Goal: Task Accomplishment & Management: Use online tool/utility

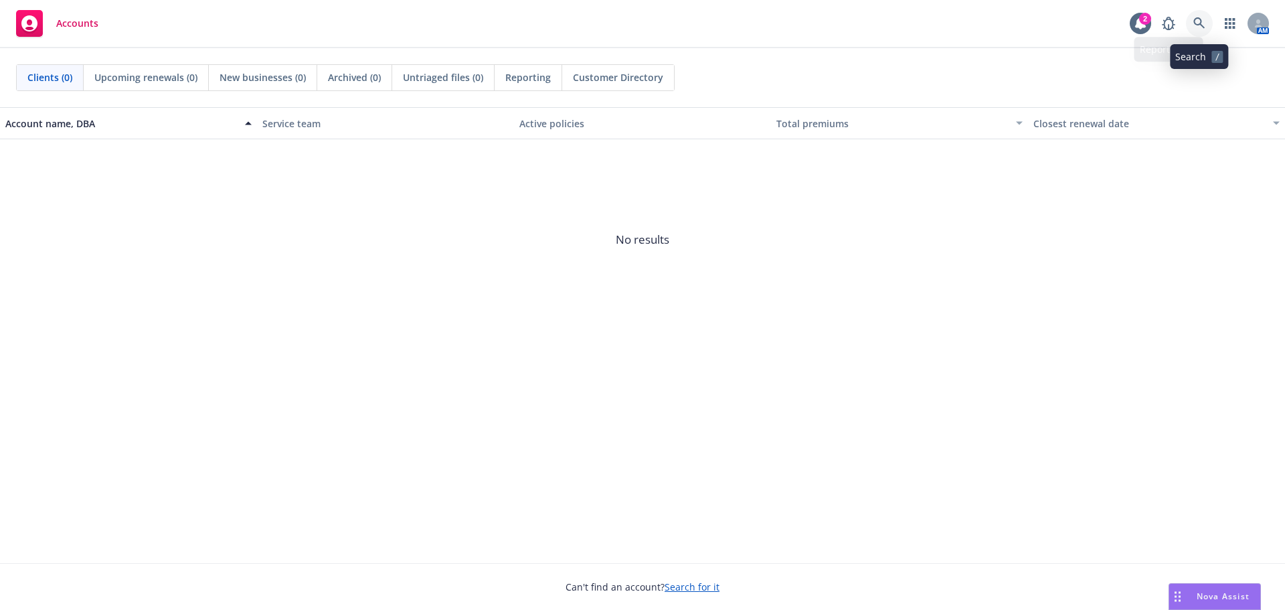
click at [1200, 23] on icon at bounding box center [1198, 22] width 11 height 11
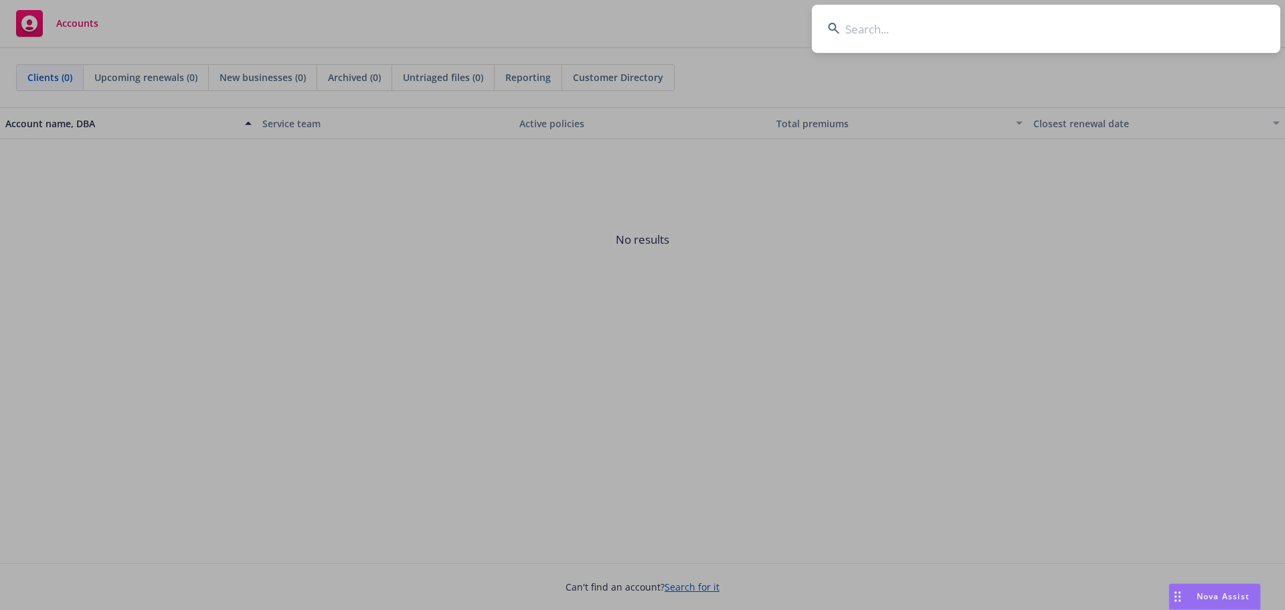
click at [889, 21] on input at bounding box center [1046, 29] width 468 height 48
type input "Ubiquiti Inc."
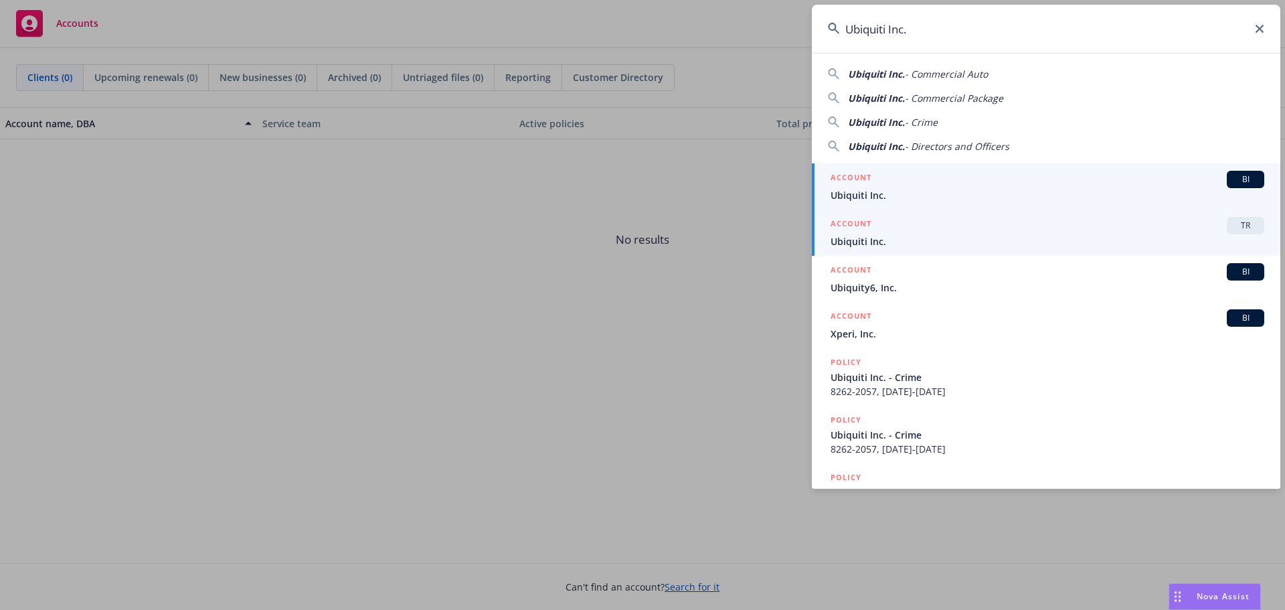
click at [913, 218] on div "ACCOUNT TR" at bounding box center [1048, 225] width 434 height 17
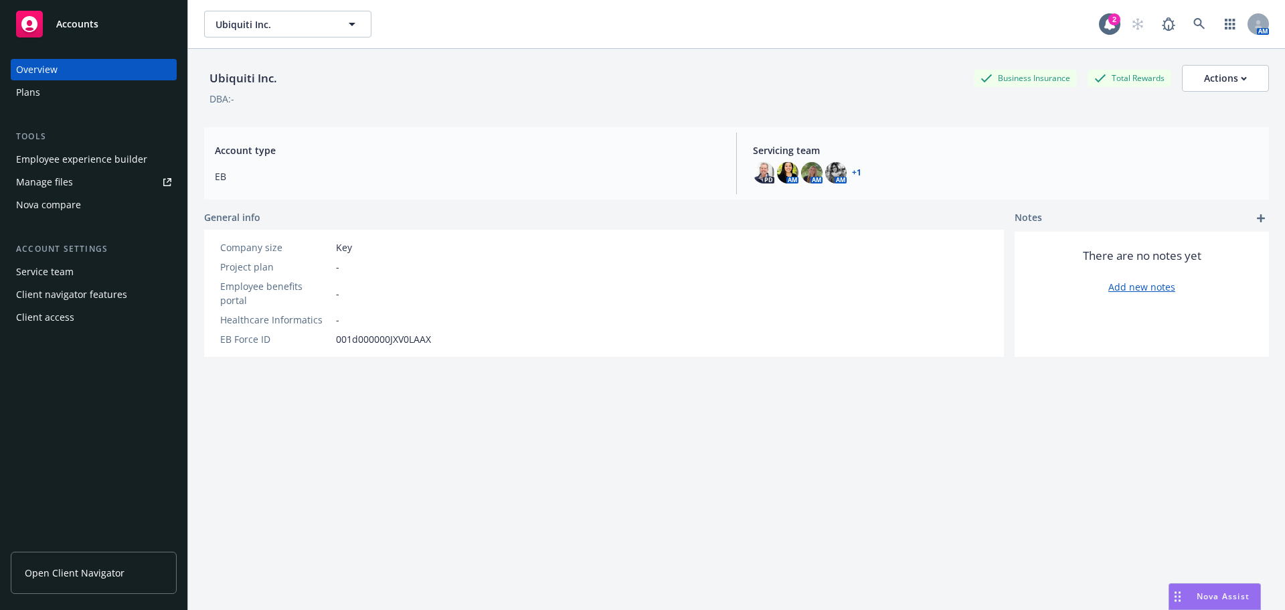
click at [57, 206] on div "Nova compare" at bounding box center [48, 204] width 65 height 21
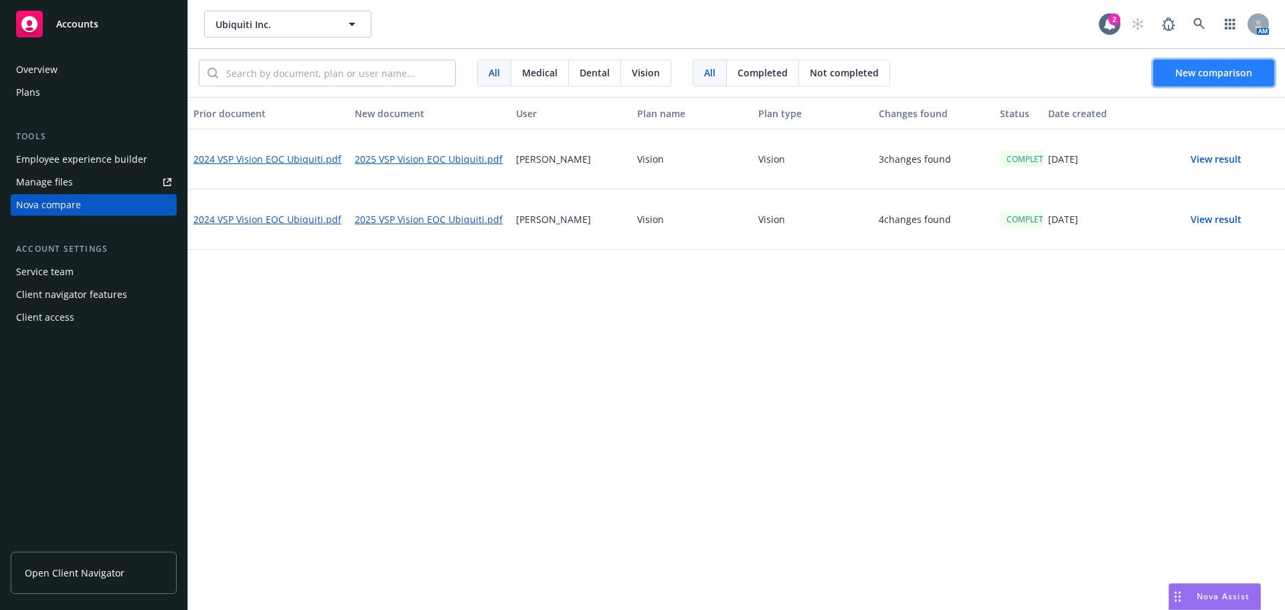
drag, startPoint x: 1215, startPoint y: 72, endPoint x: 1209, endPoint y: 78, distance: 8.1
click at [1215, 72] on span "New comparison" at bounding box center [1213, 72] width 77 height 13
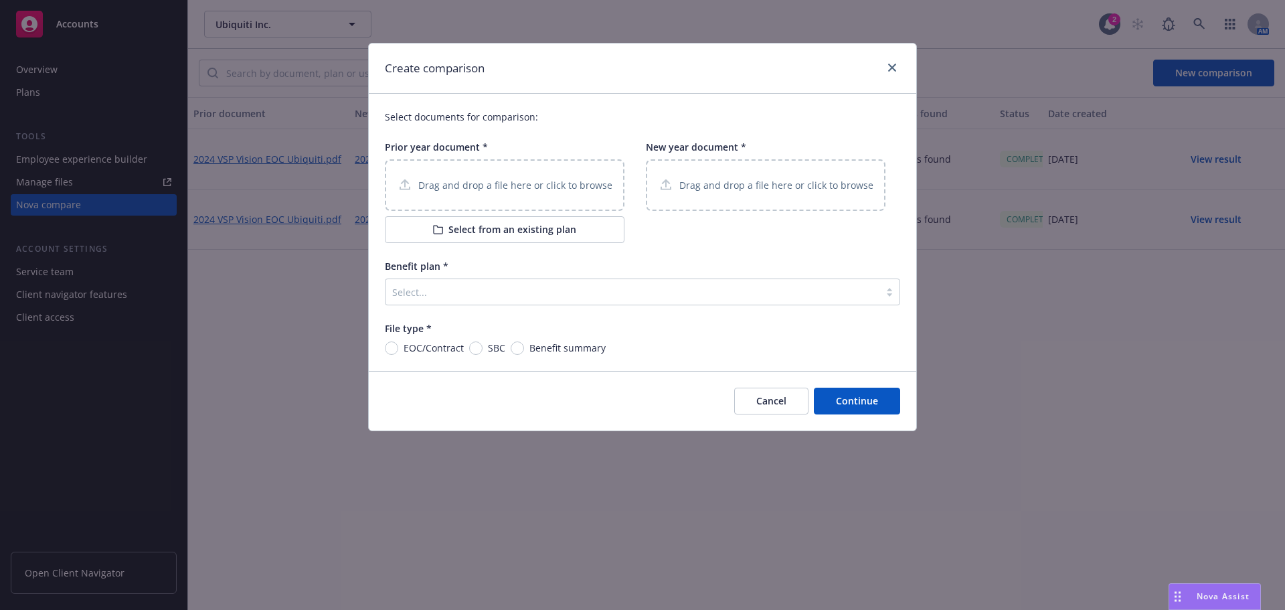
click at [459, 184] on p "Drag and drop a file here or click to browse" at bounding box center [515, 185] width 194 height 14
click at [457, 180] on p "Drag and drop a file here or click to browse" at bounding box center [515, 185] width 194 height 14
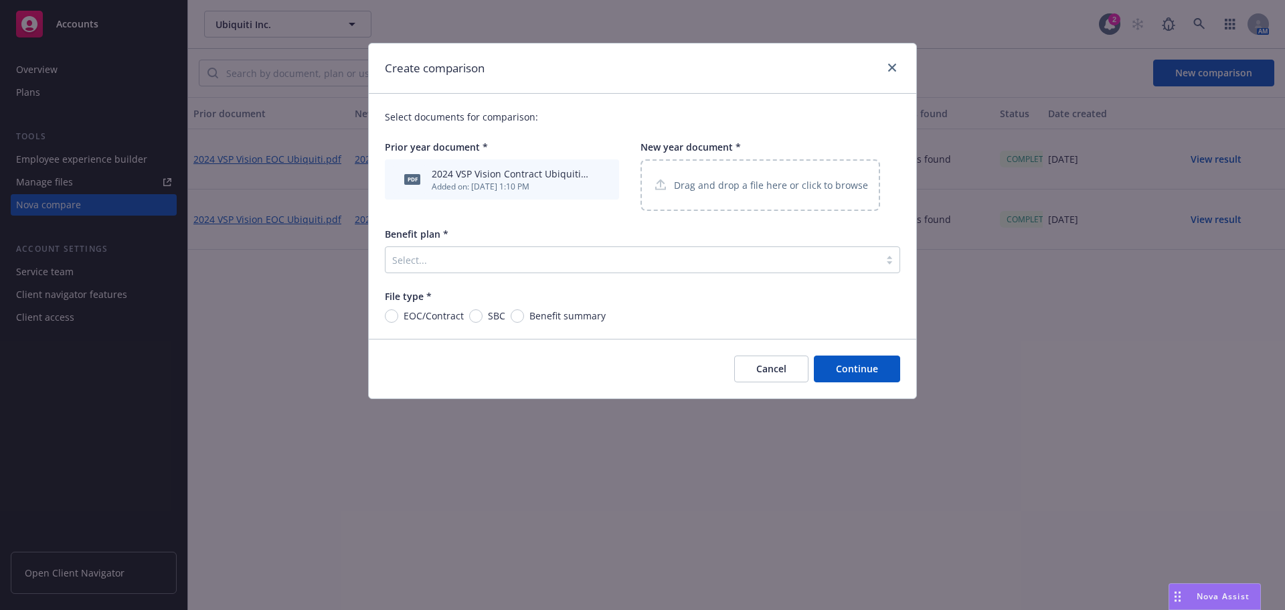
click at [741, 187] on p "Drag and drop a file here or click to browse" at bounding box center [771, 185] width 194 height 14
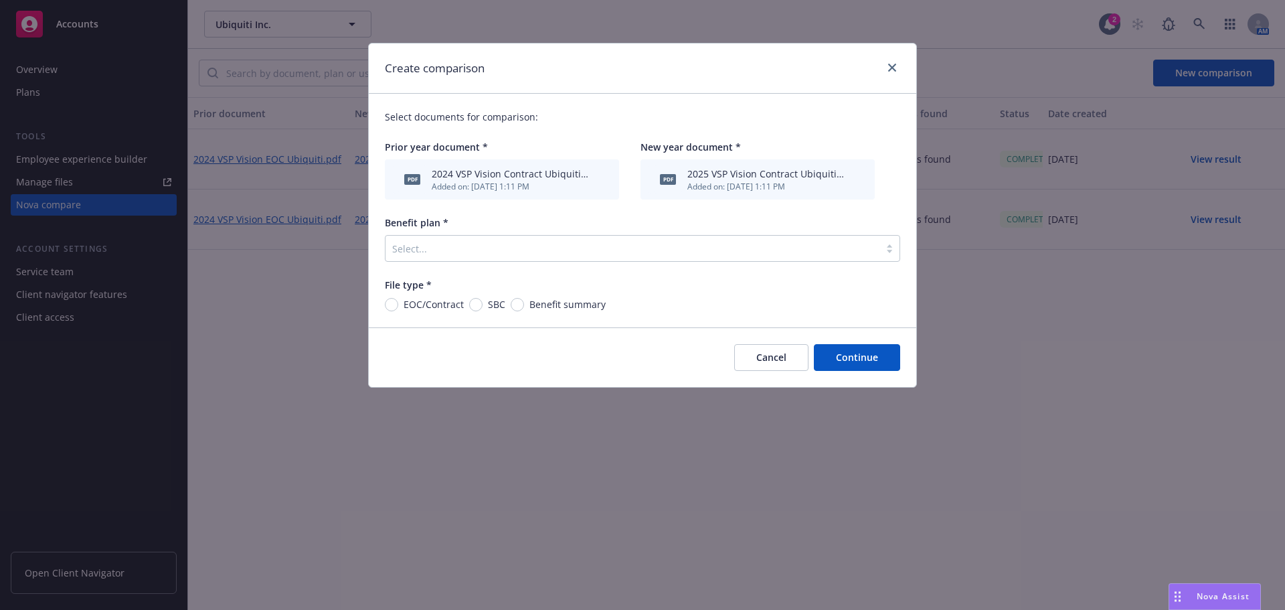
click at [440, 252] on div at bounding box center [632, 248] width 481 height 16
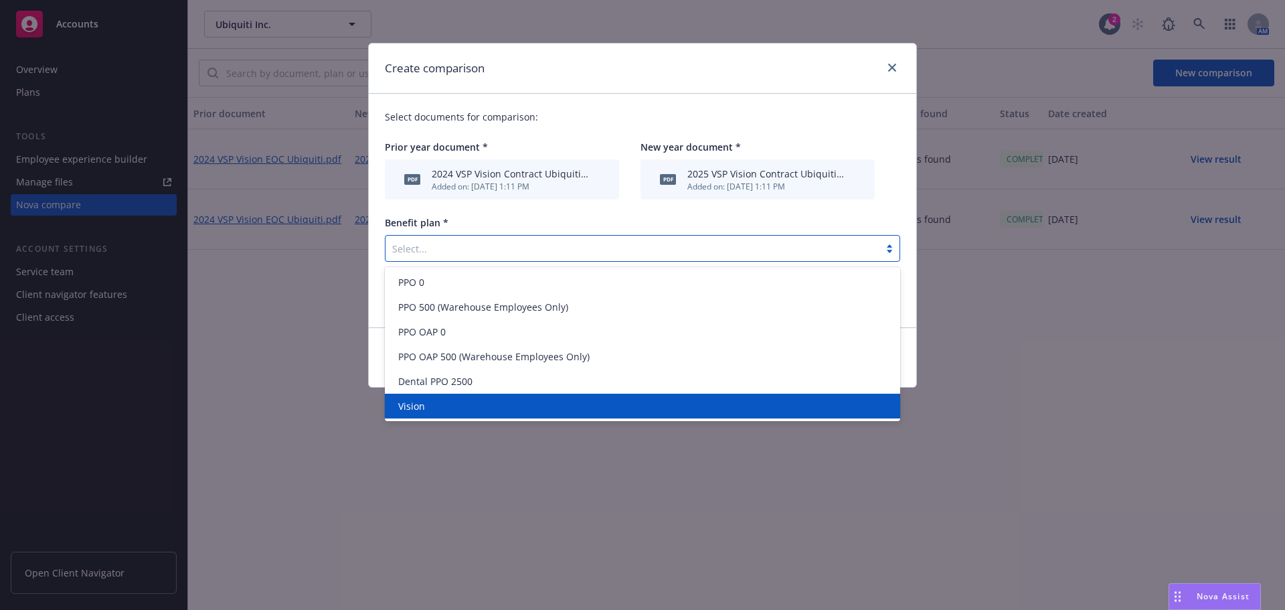
click at [444, 401] on div "Vision" at bounding box center [642, 406] width 499 height 14
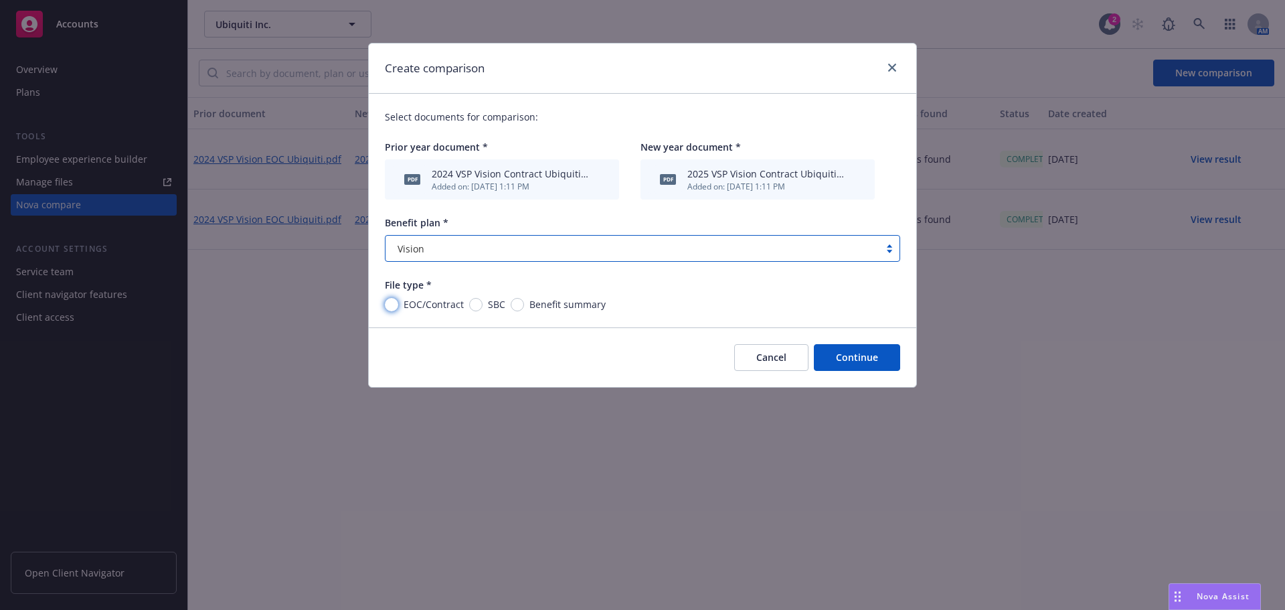
click at [392, 301] on input "EOC/Contract" at bounding box center [391, 304] width 13 height 13
radio input "true"
click at [881, 355] on button "Continue" at bounding box center [857, 357] width 86 height 27
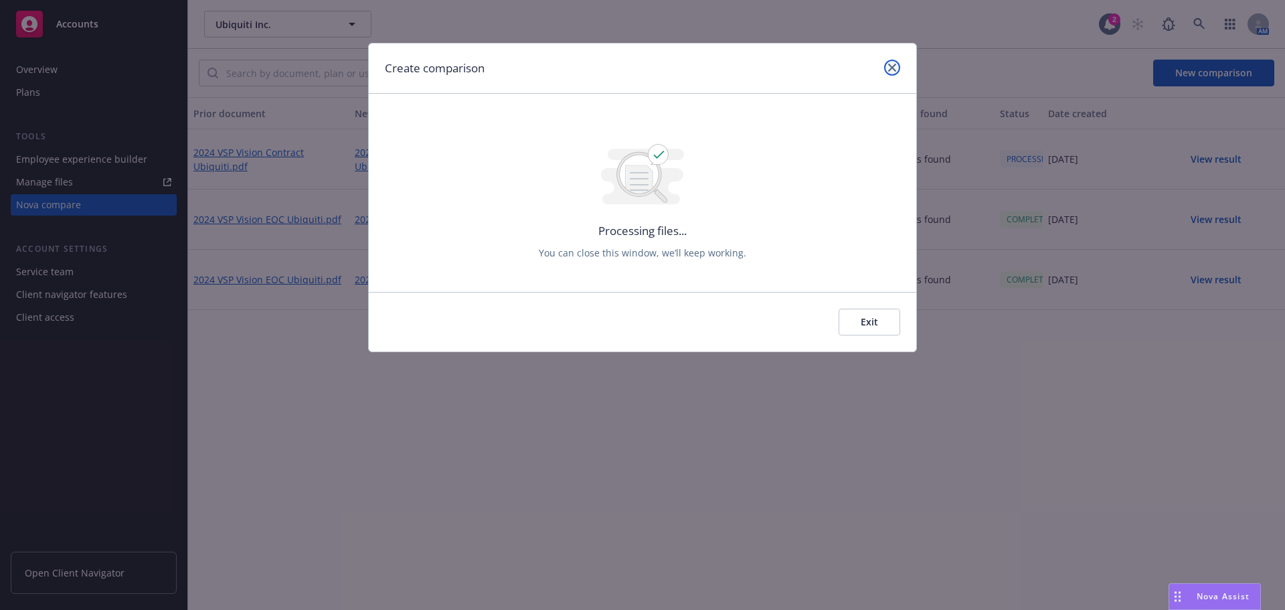
click at [894, 64] on icon "close" at bounding box center [892, 68] width 8 height 8
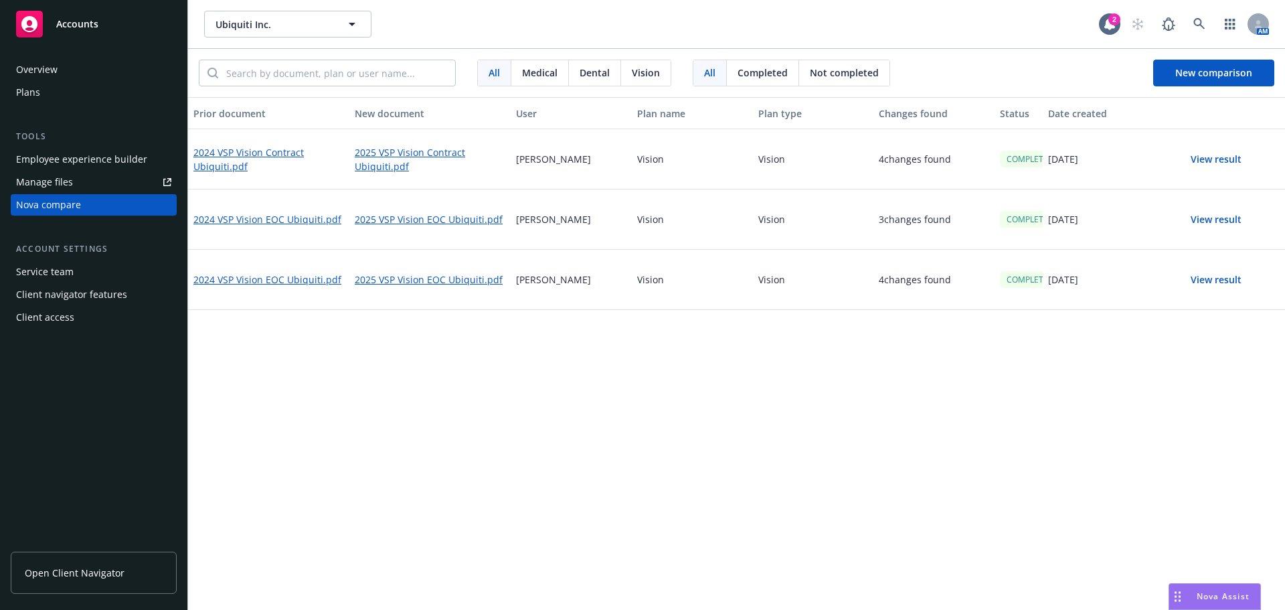
click at [1211, 159] on button "View result" at bounding box center [1216, 159] width 94 height 27
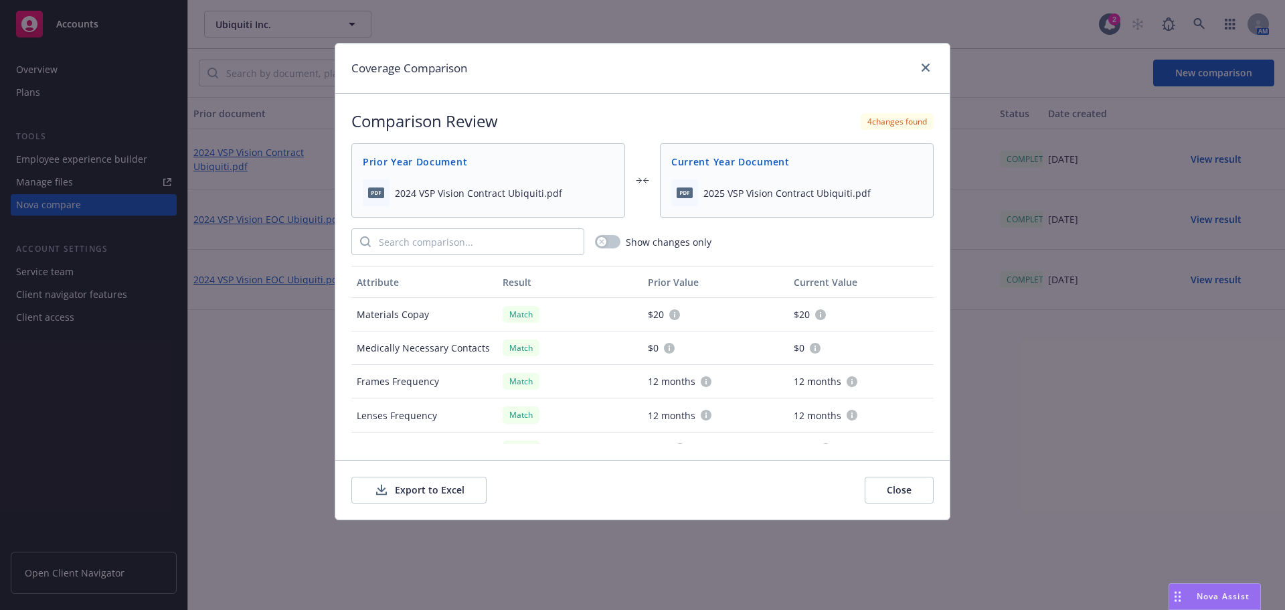
click at [407, 489] on button "Export to Excel" at bounding box center [418, 490] width 135 height 27
